Goal: Information Seeking & Learning: Learn about a topic

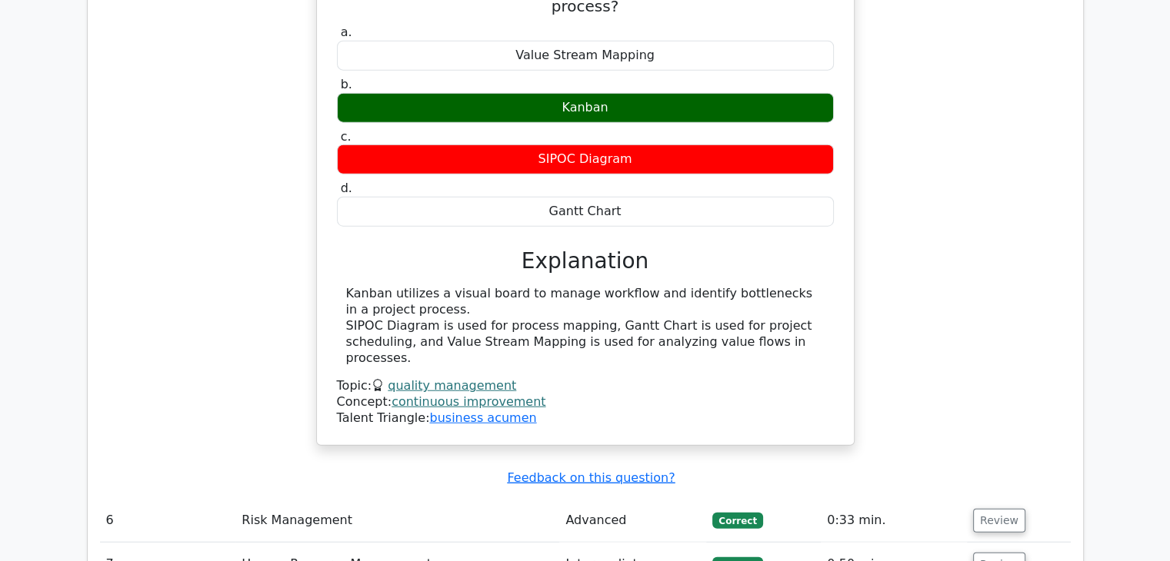
scroll to position [3749, 0]
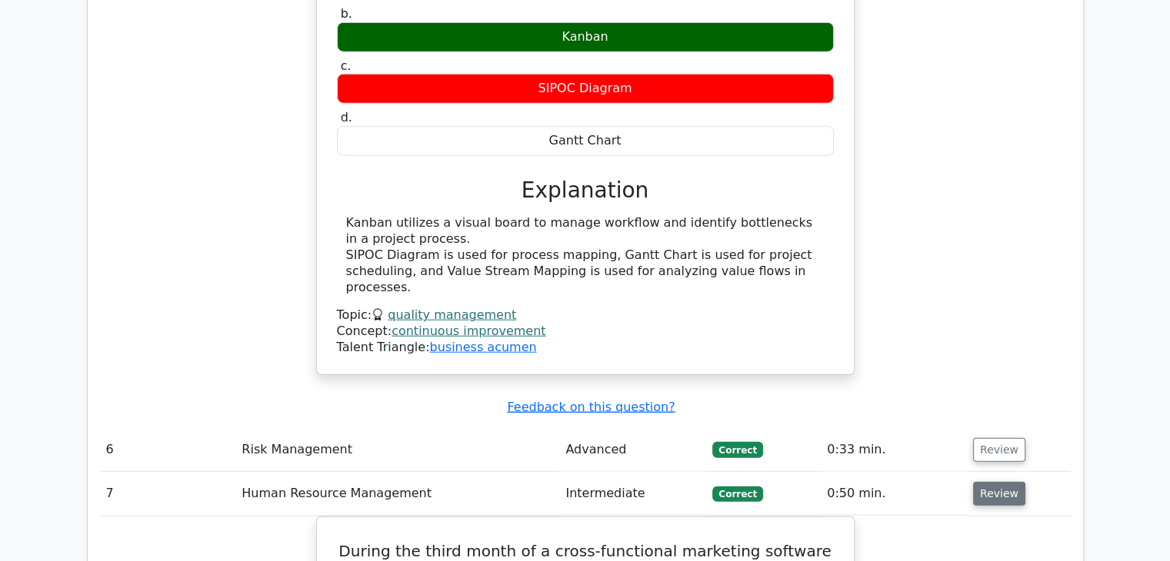
scroll to position [3810, 0]
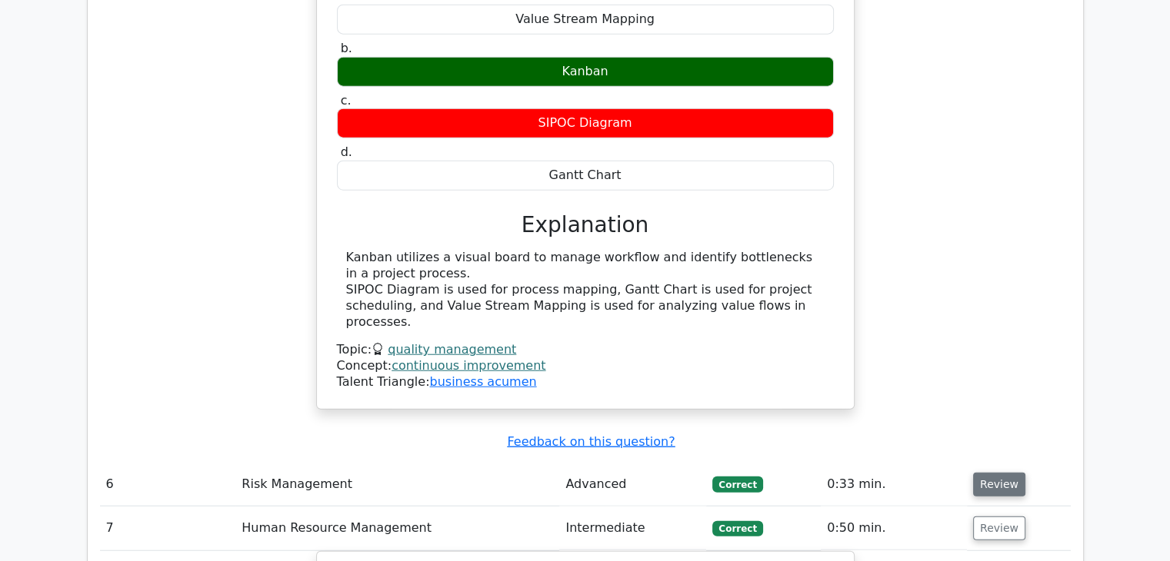
click at [993, 473] on button "Review" at bounding box center [999, 485] width 52 height 24
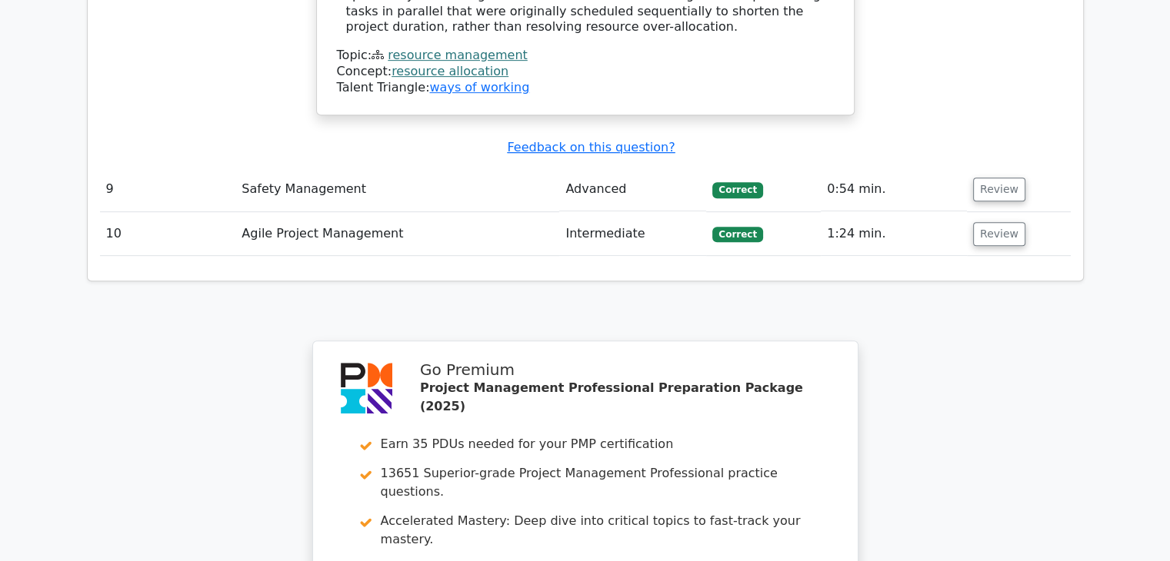
scroll to position [6609, 0]
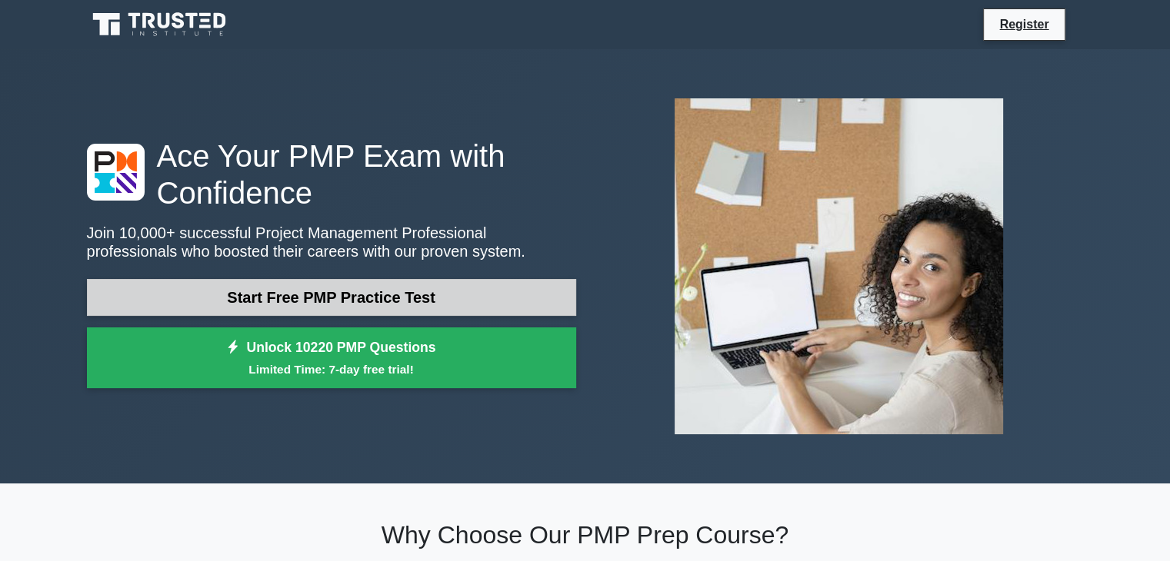
click at [339, 298] on link "Start Free PMP Practice Test" at bounding box center [331, 297] width 489 height 37
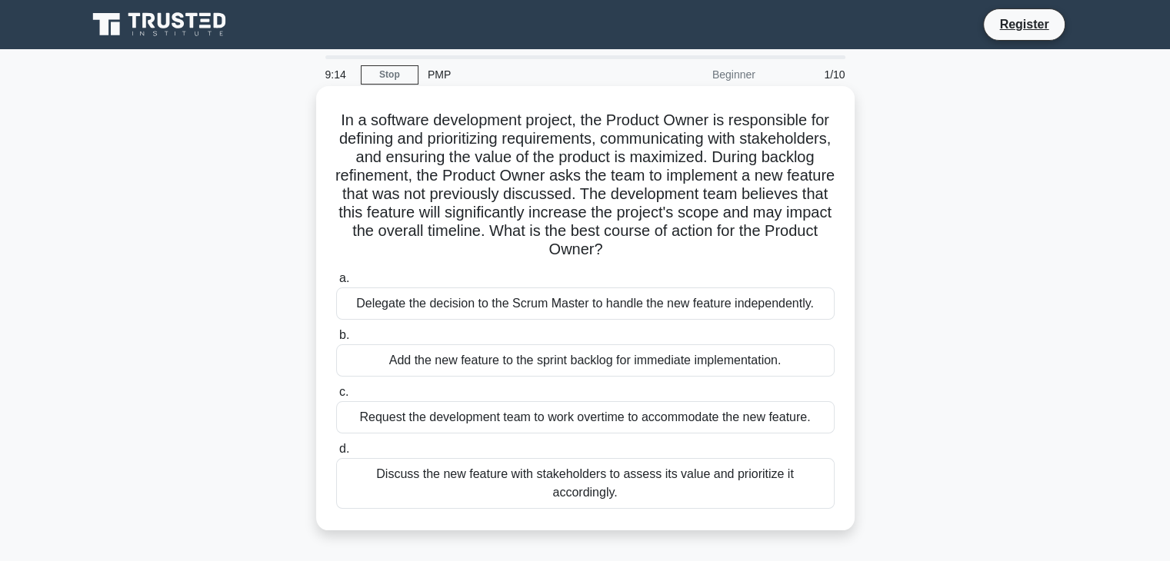
click at [569, 483] on div "Discuss the new feature with stakeholders to assess its value and prioritize it…" at bounding box center [585, 483] width 498 height 51
click at [336, 454] on input "d. Discuss the new feature with stakeholders to assess its value and prioritize…" at bounding box center [336, 449] width 0 height 10
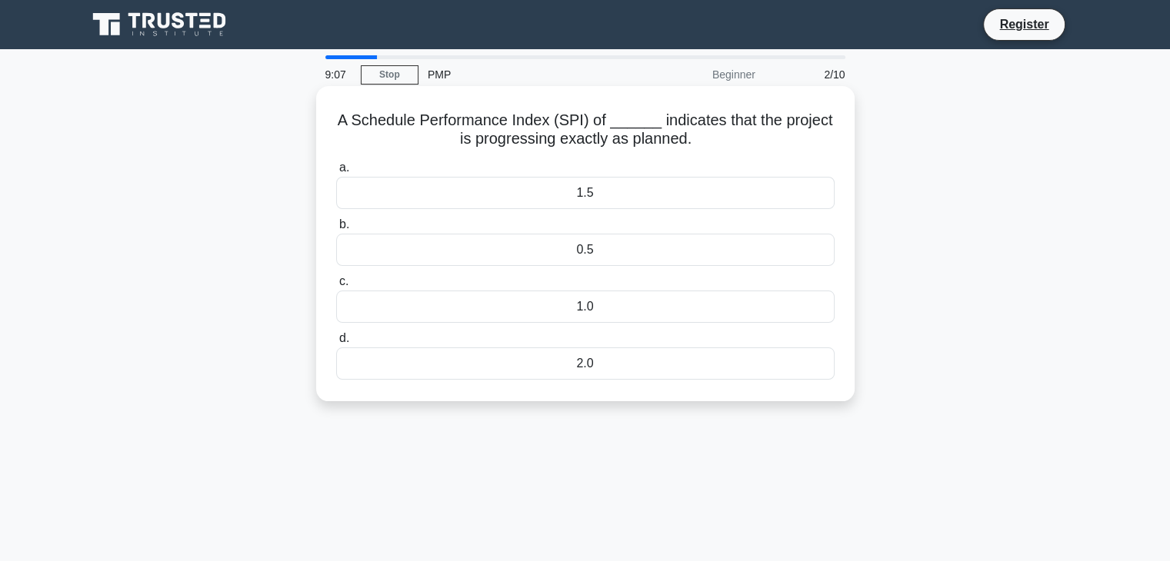
click at [581, 307] on div "1.0" at bounding box center [585, 307] width 498 height 32
click at [336, 287] on input "c. 1.0" at bounding box center [336, 282] width 0 height 10
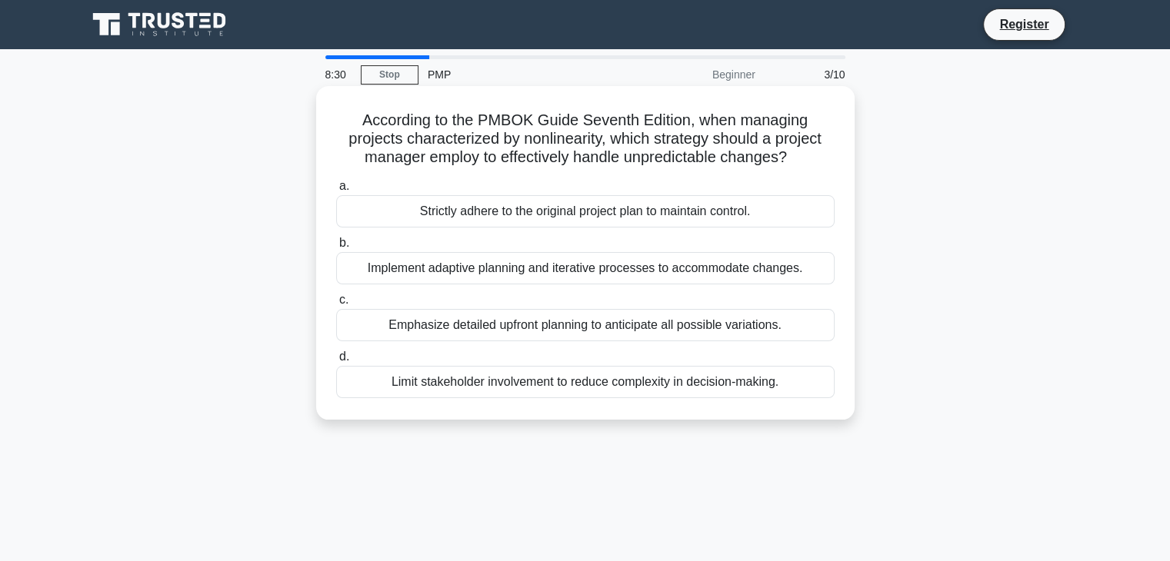
click at [541, 331] on div "Emphasize detailed upfront planning to anticipate all possible variations." at bounding box center [585, 325] width 498 height 32
click at [336, 305] on input "c. Emphasize detailed upfront planning to anticipate all possible variations." at bounding box center [336, 300] width 0 height 10
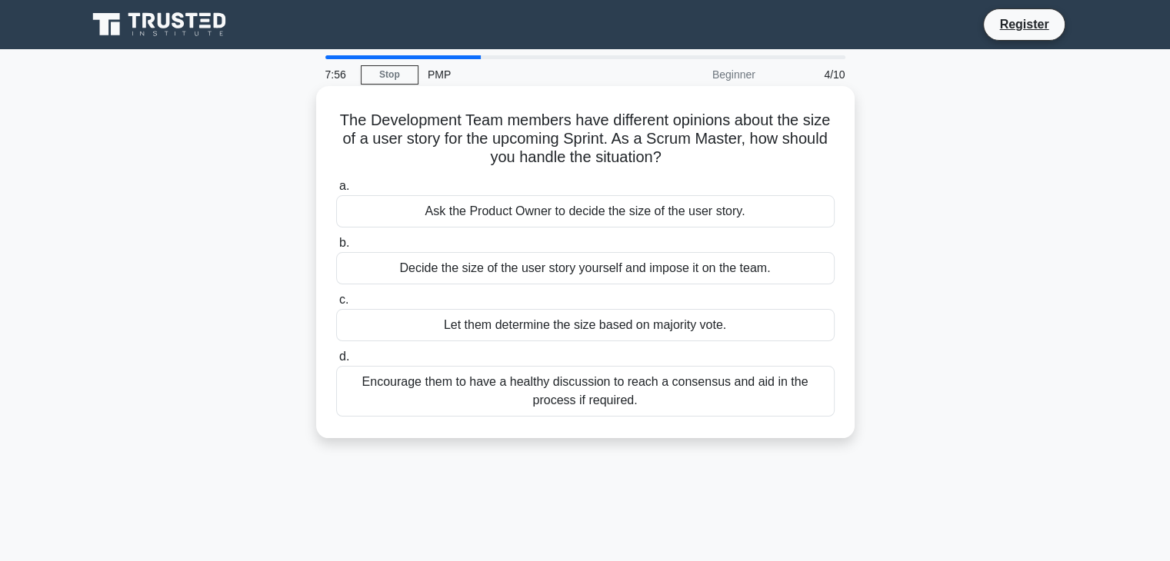
click at [595, 384] on div "Encourage them to have a healthy discussion to reach a consensus and aid in the…" at bounding box center [585, 391] width 498 height 51
click at [336, 362] on input "d. Encourage them to have a healthy discussion to reach a consensus and aid in …" at bounding box center [336, 357] width 0 height 10
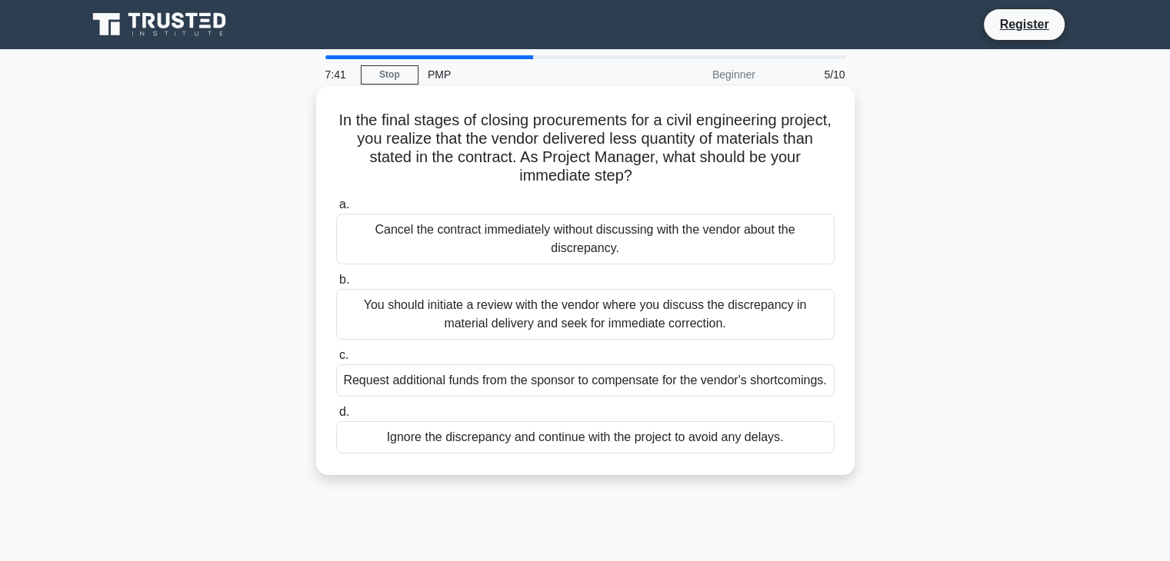
click at [611, 308] on div "You should initiate a review with the vendor where you discuss the discrepancy …" at bounding box center [585, 314] width 498 height 51
click at [336, 285] on input "b. You should initiate a review with the vendor where you discuss the discrepan…" at bounding box center [336, 280] width 0 height 10
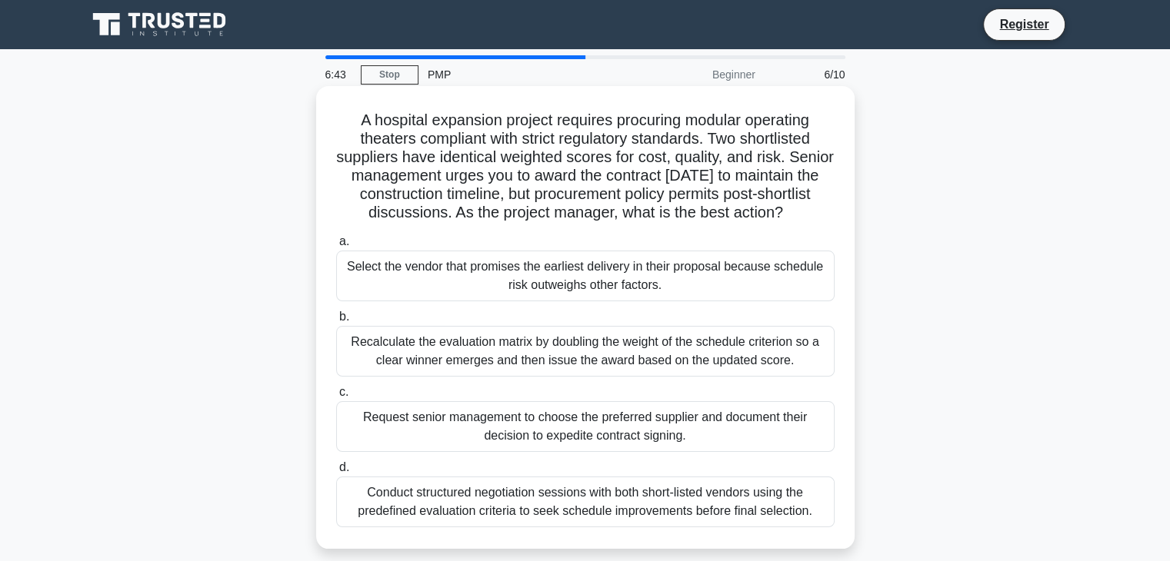
click at [566, 357] on div "Recalculate the evaluation matrix by doubling the weight of the schedule criter…" at bounding box center [585, 351] width 498 height 51
click at [336, 322] on input "b. Recalculate the evaluation matrix by doubling the weight of the schedule cri…" at bounding box center [336, 317] width 0 height 10
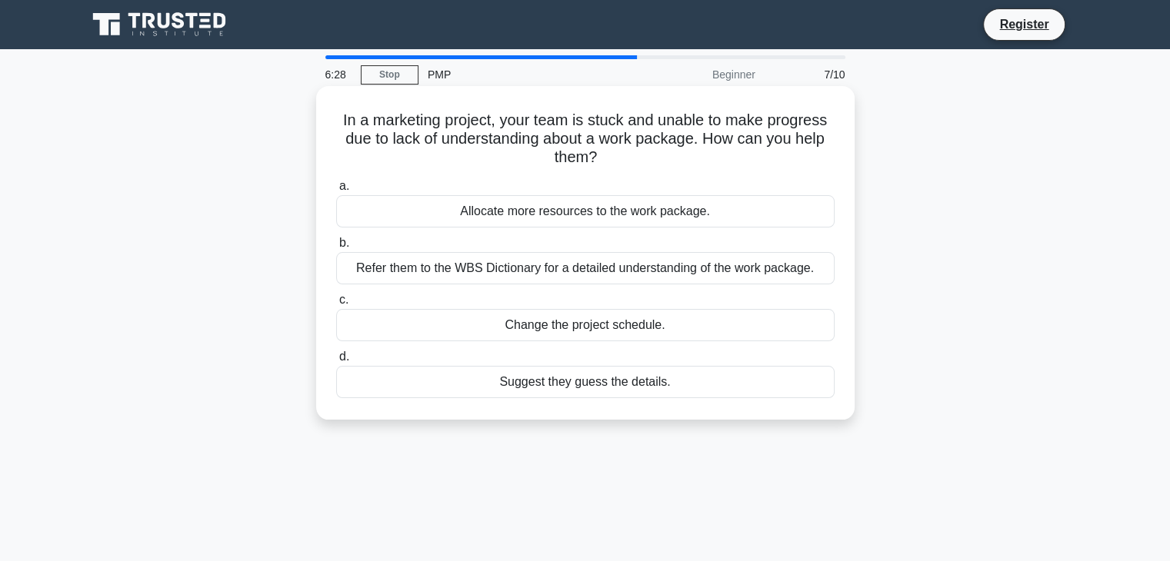
click at [568, 276] on div "Refer them to the WBS Dictionary for a detailed understanding of the work packa…" at bounding box center [585, 268] width 498 height 32
click at [336, 248] on input "b. Refer them to the WBS Dictionary for a detailed understanding of the work pa…" at bounding box center [336, 243] width 0 height 10
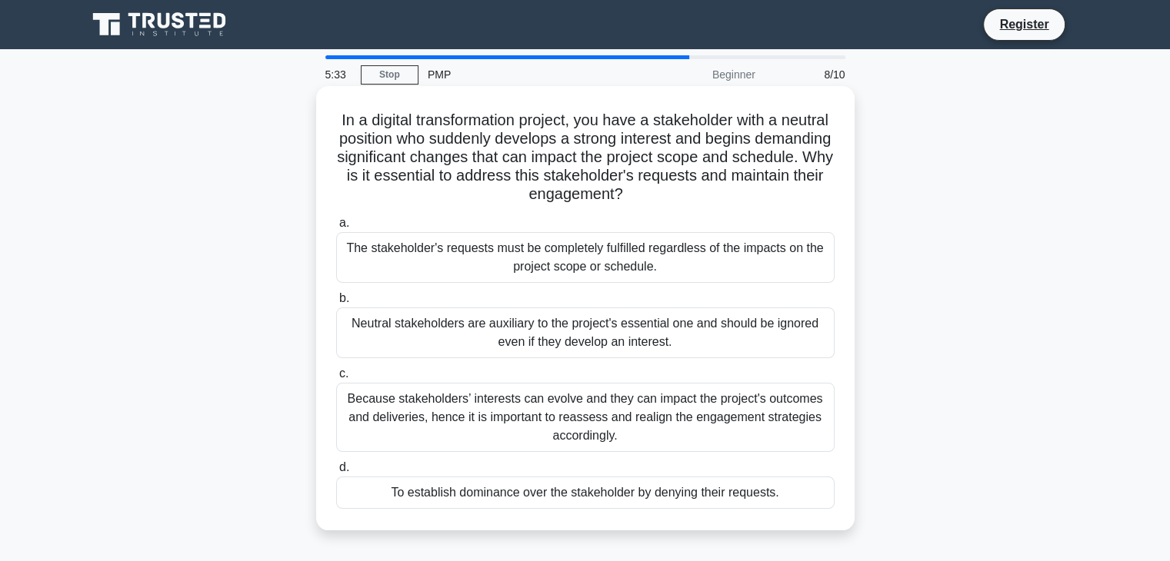
click at [603, 407] on div "Because stakeholders’ interests can evolve and they can impact the project's ou…" at bounding box center [585, 417] width 498 height 69
click at [336, 379] on input "c. Because stakeholders’ interests can evolve and they can impact the project's…" at bounding box center [336, 374] width 0 height 10
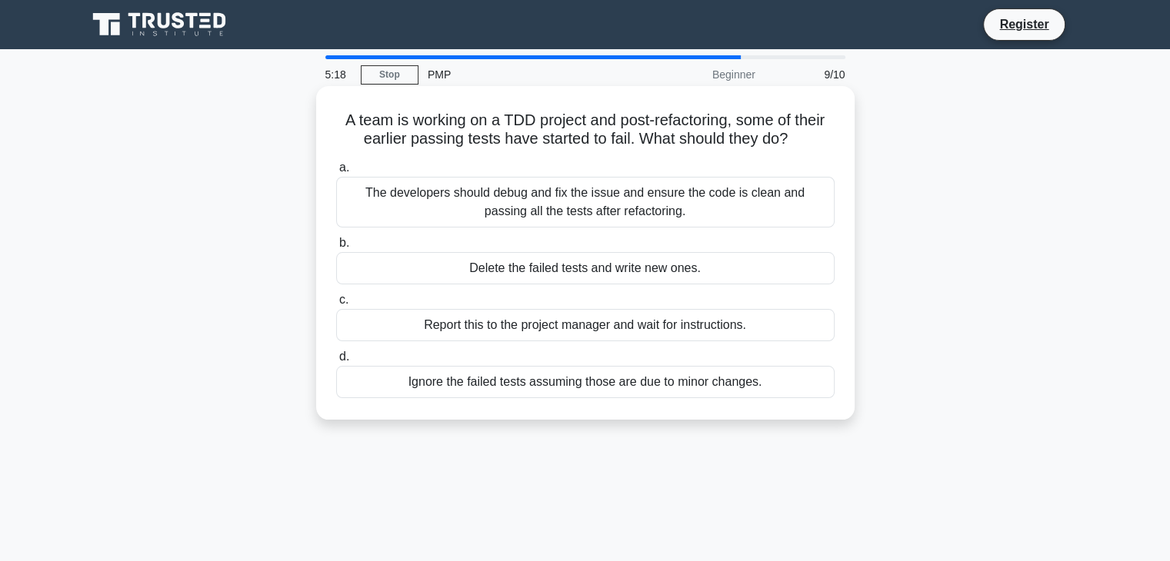
click at [574, 192] on div "The developers should debug and fix the issue and ensure the code is clean and …" at bounding box center [585, 202] width 498 height 51
click at [336, 173] on input "a. The developers should debug and fix the issue and ensure the code is clean a…" at bounding box center [336, 168] width 0 height 10
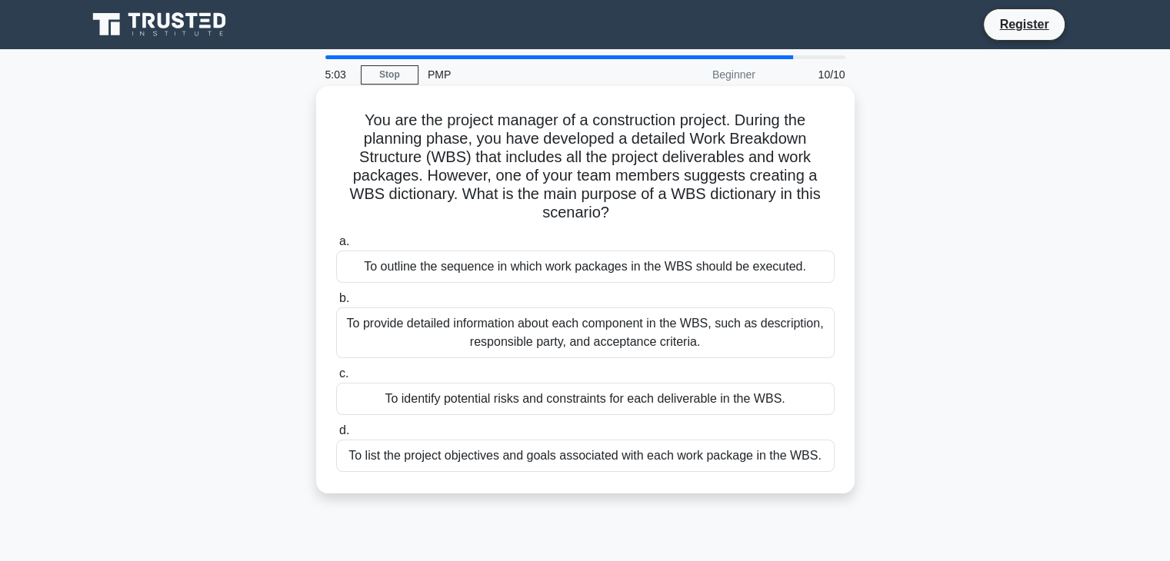
click at [498, 325] on div "To provide detailed information about each component in the WBS, such as descri…" at bounding box center [585, 333] width 498 height 51
click at [336, 304] on input "b. To provide detailed information about each component in the WBS, such as des…" at bounding box center [336, 299] width 0 height 10
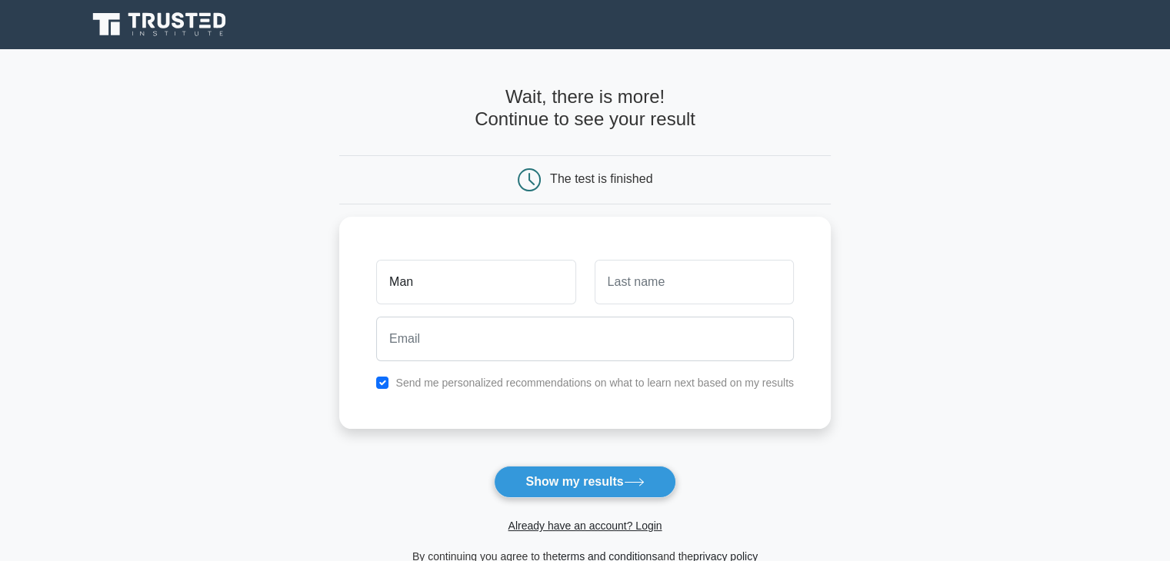
type input "Man"
type input "Bar"
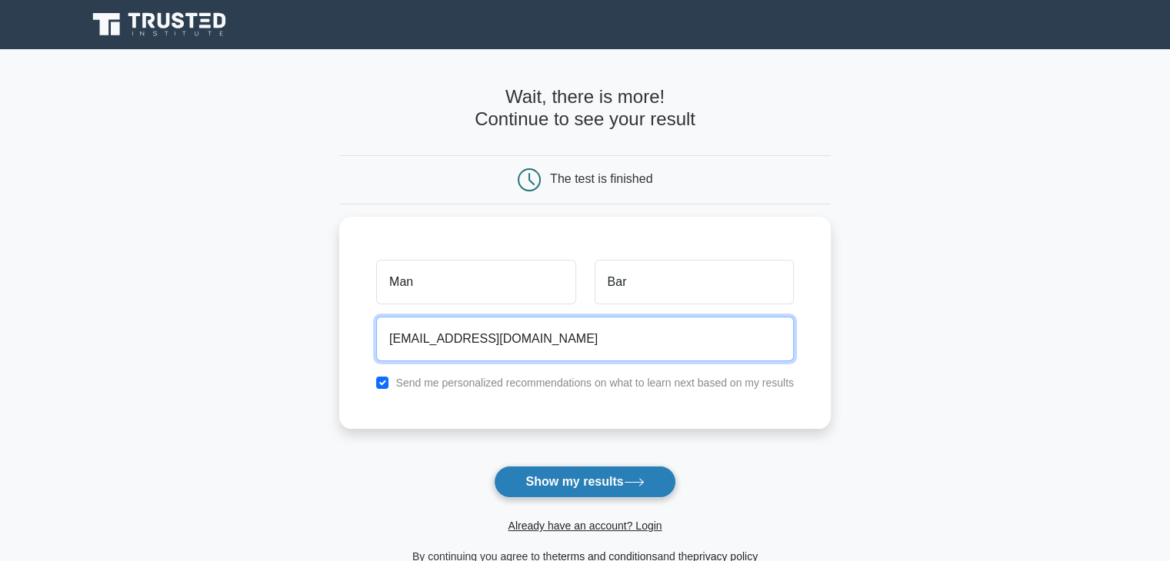
type input "[EMAIL_ADDRESS][DOMAIN_NAME]"
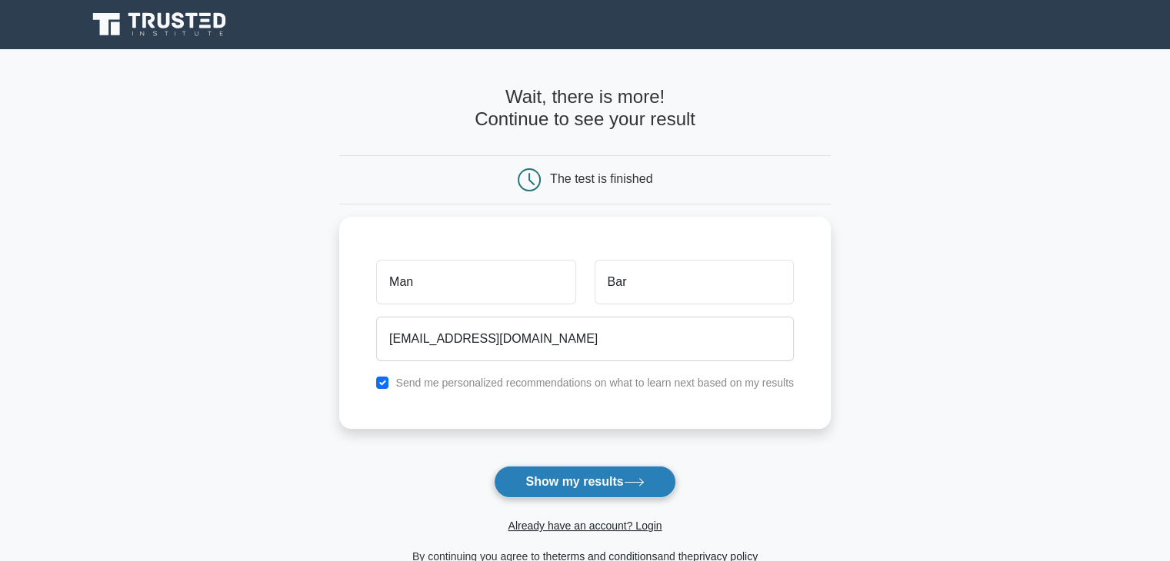
click at [548, 475] on button "Show my results" at bounding box center [584, 482] width 181 height 32
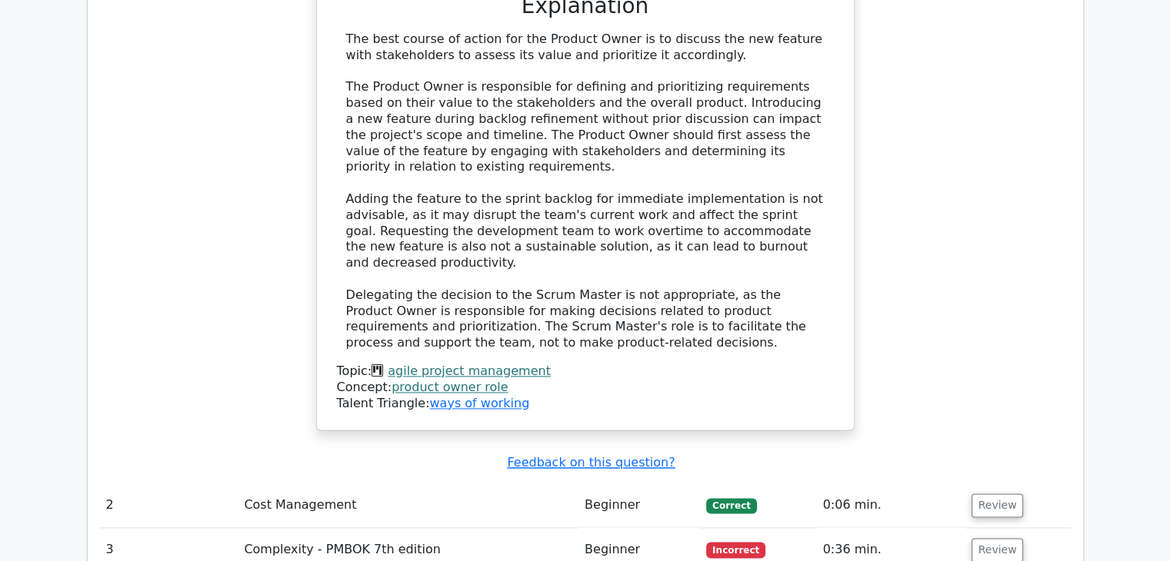
scroll to position [1938, 0]
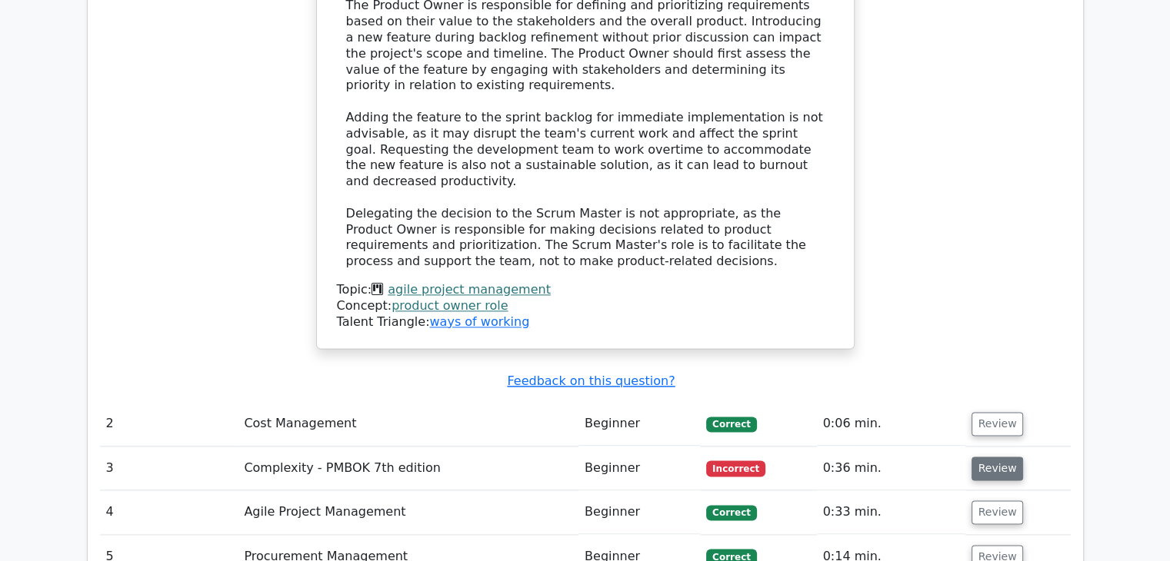
click at [987, 457] on button "Review" at bounding box center [997, 469] width 52 height 24
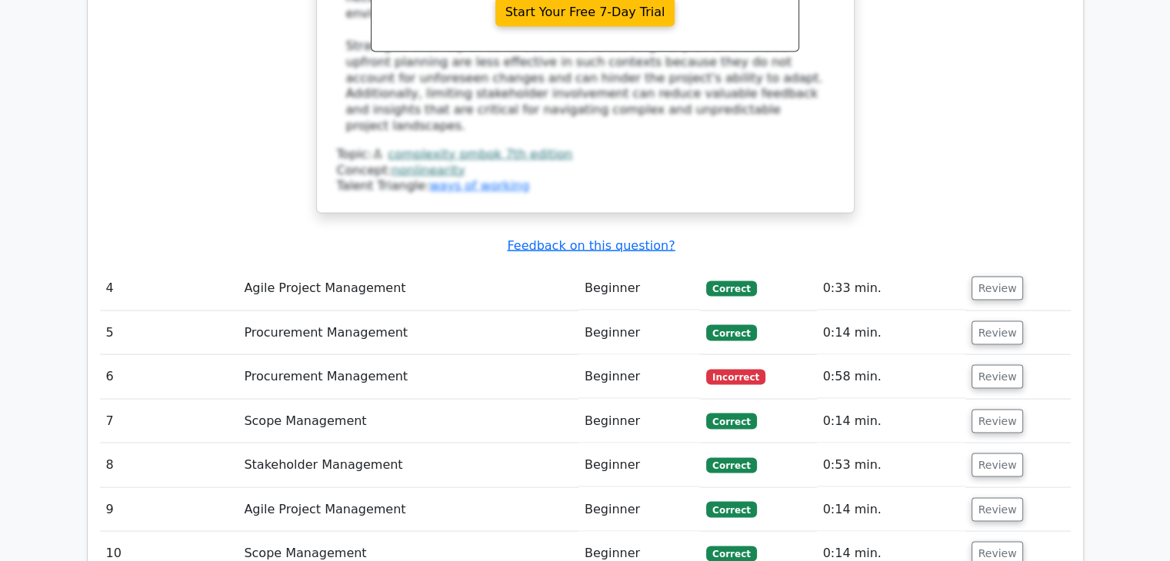
scroll to position [2953, 0]
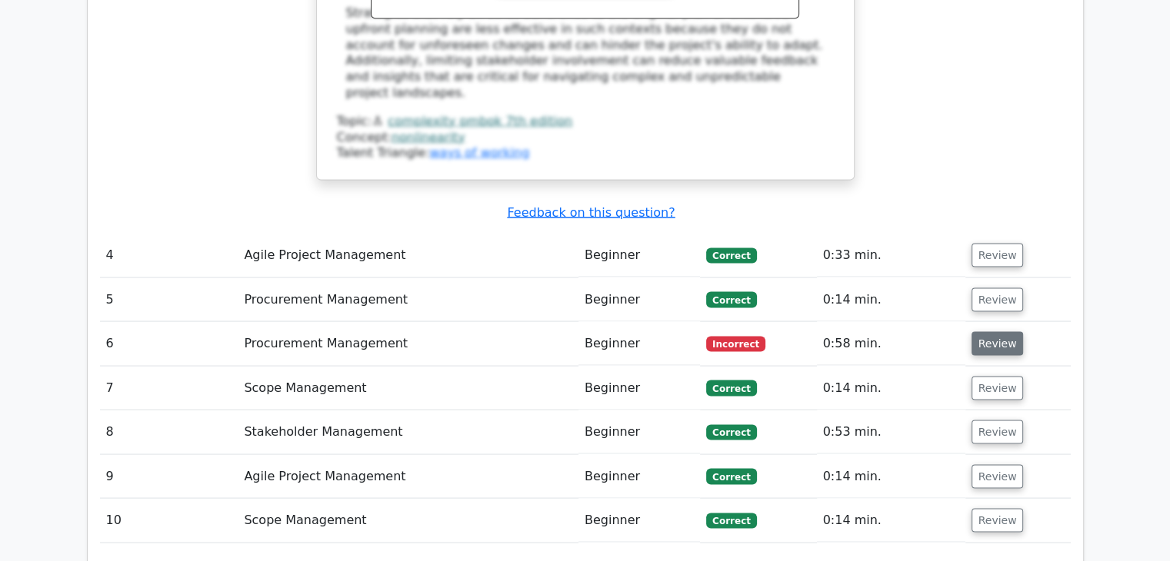
click at [985, 332] on button "Review" at bounding box center [997, 344] width 52 height 24
